Goal: Transaction & Acquisition: Purchase product/service

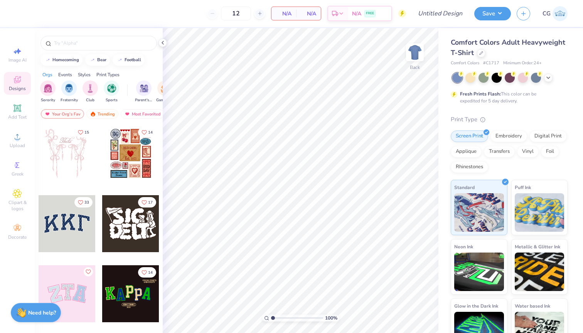
click at [560, 14] on img at bounding box center [559, 13] width 15 height 15
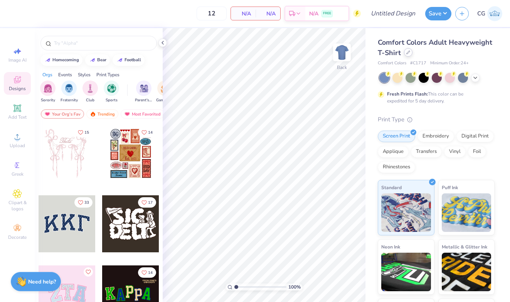
click at [405, 53] on div at bounding box center [408, 52] width 8 height 8
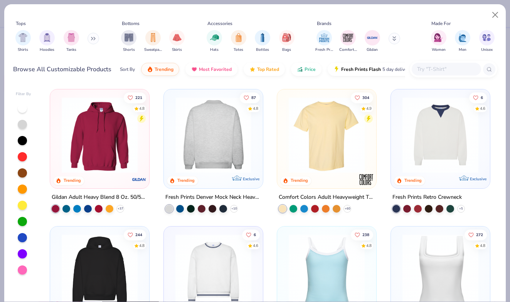
click at [172, 144] on img at bounding box center [130, 135] width 84 height 76
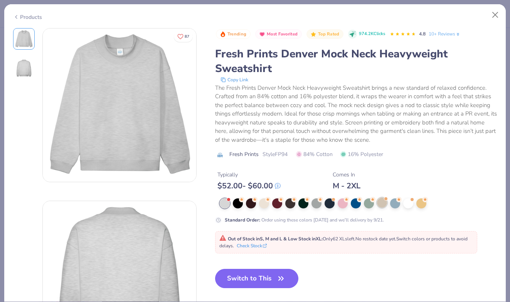
click at [381, 203] on div at bounding box center [382, 203] width 10 height 10
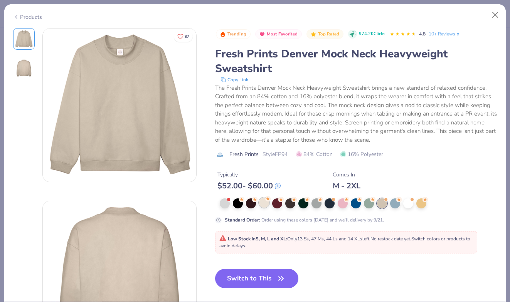
click at [260, 206] on div at bounding box center [264, 203] width 10 height 10
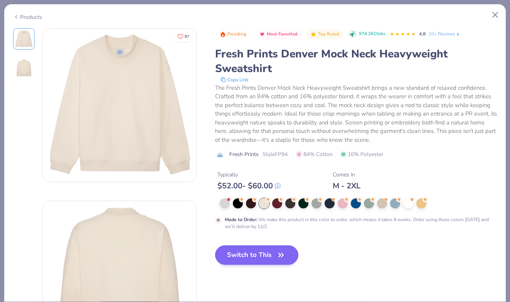
click at [255, 249] on button "Switch to This" at bounding box center [257, 255] width 84 height 19
type input "50"
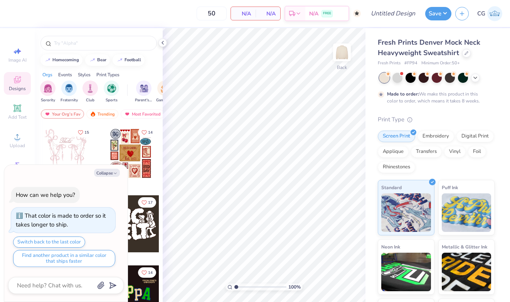
click at [412, 62] on span "# FP94" at bounding box center [410, 63] width 13 height 7
copy span "FP94"
click at [412, 62] on span "# FP94" at bounding box center [410, 63] width 13 height 7
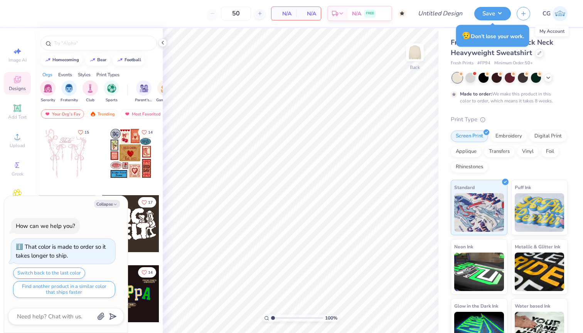
click at [561, 13] on img at bounding box center [559, 13] width 15 height 15
type textarea "x"
